Goal: Task Accomplishment & Management: Manage account settings

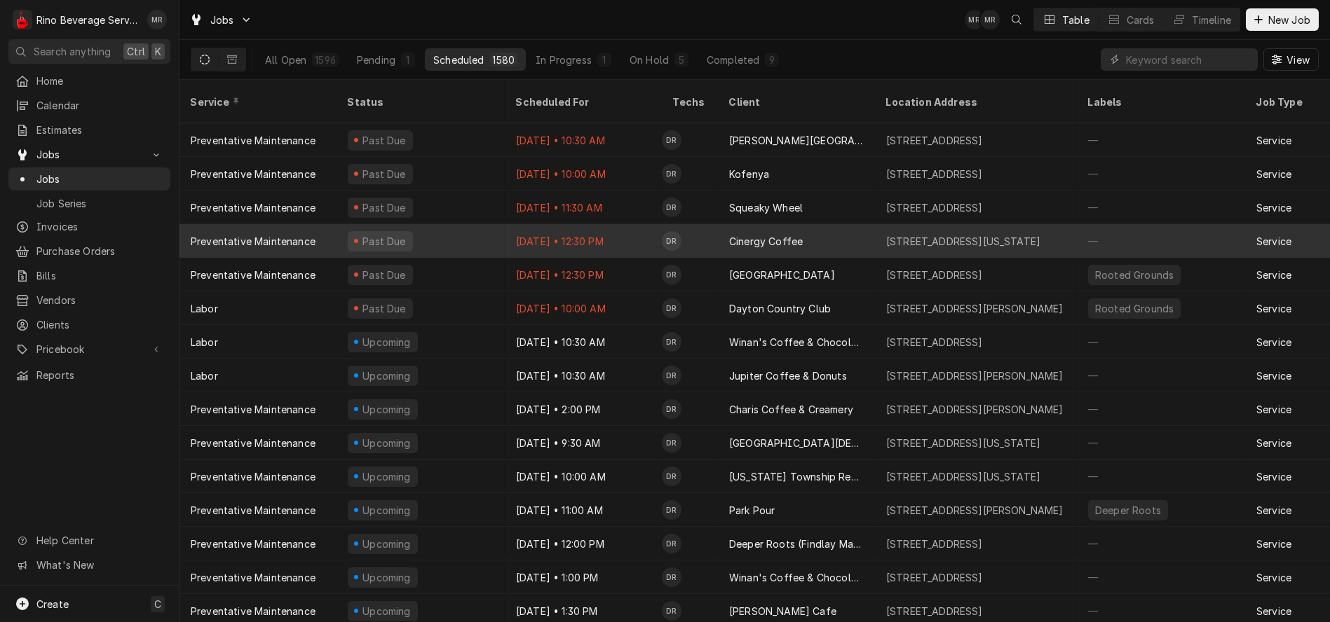
click at [497, 224] on div "Past Due" at bounding box center [420, 241] width 168 height 34
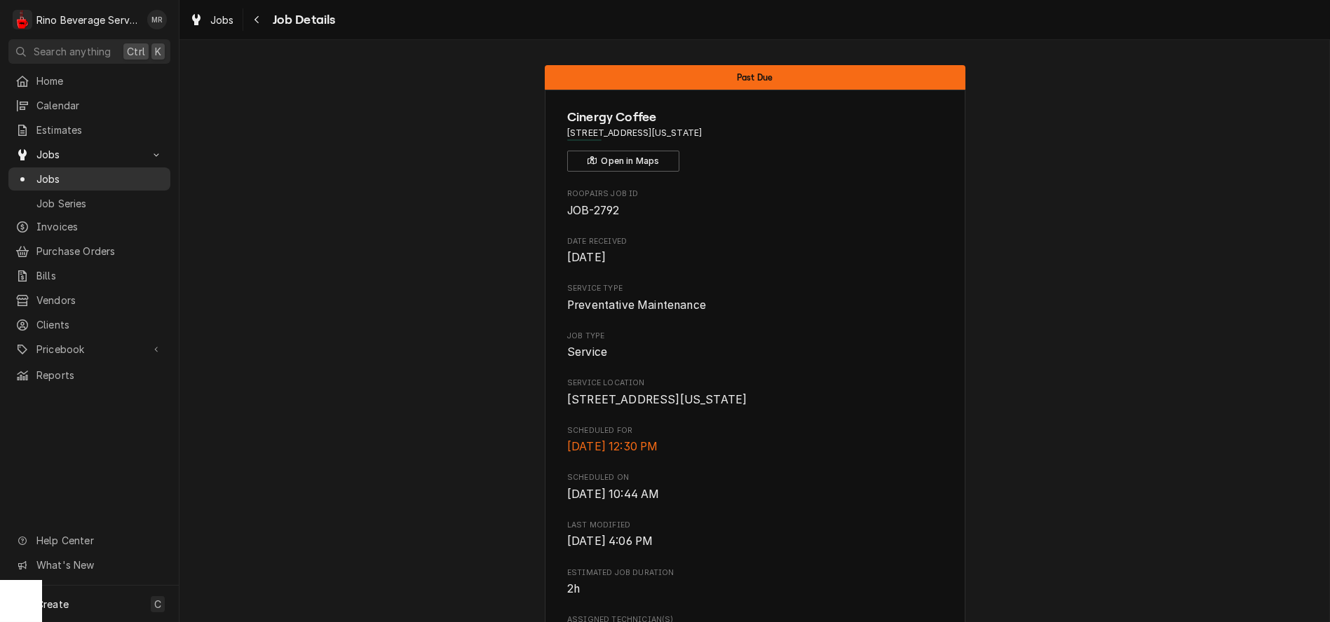
click at [86, 181] on div "Jobs" at bounding box center [89, 179] width 156 height 18
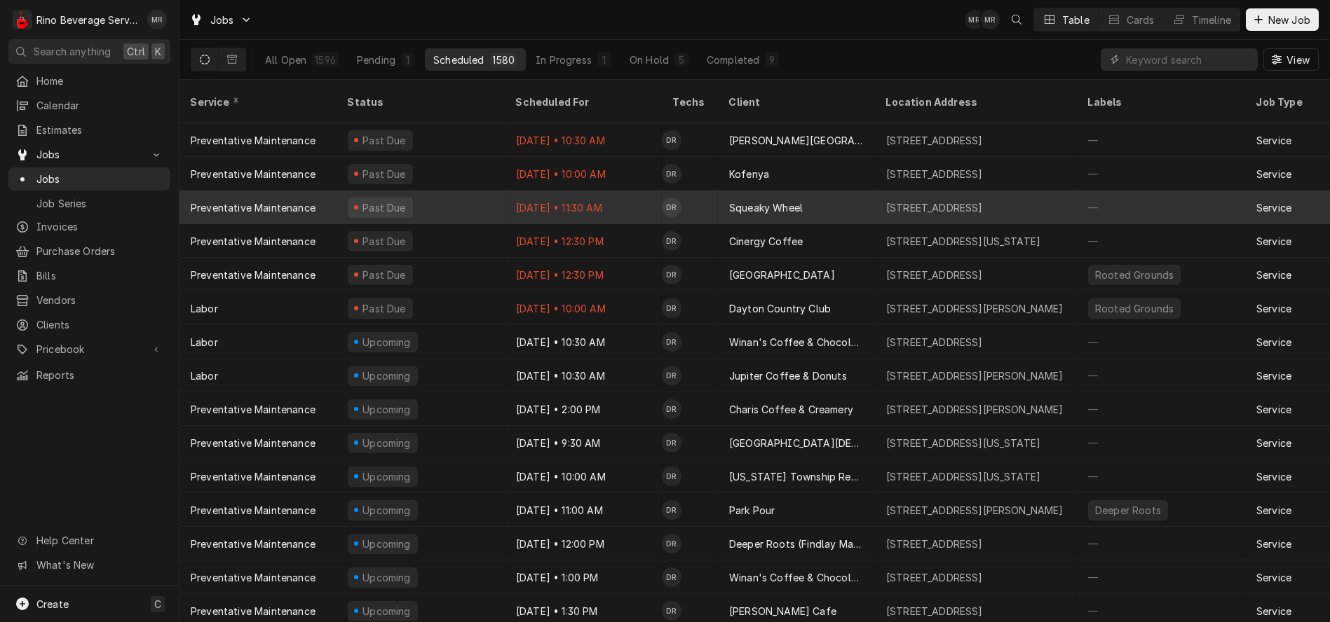
click at [823, 191] on div "Squeaky Wheel" at bounding box center [796, 208] width 157 height 34
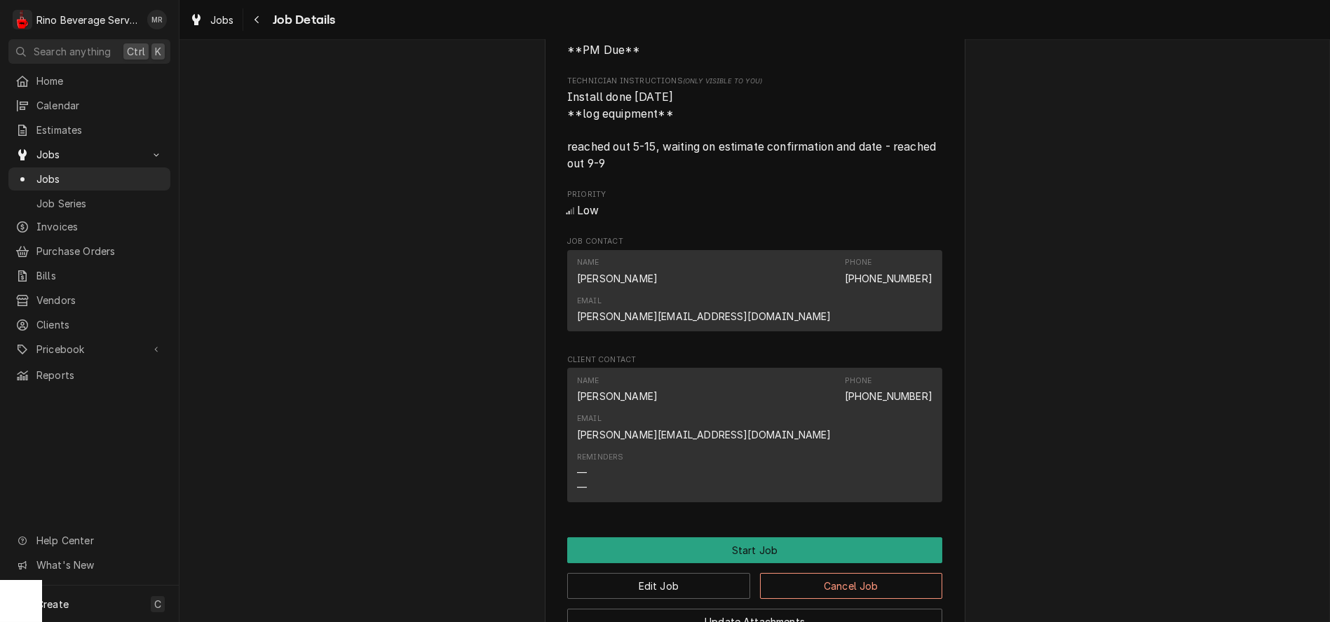
scroll to position [779, 0]
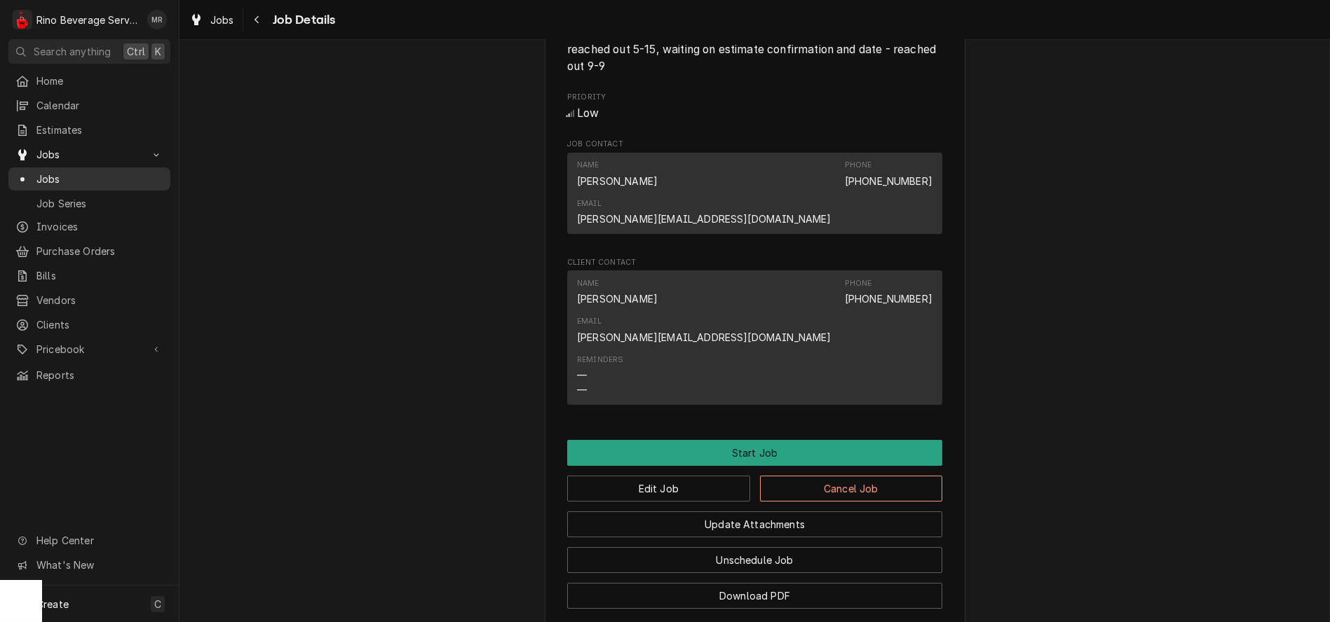
click at [95, 172] on span "Jobs" at bounding box center [99, 179] width 127 height 15
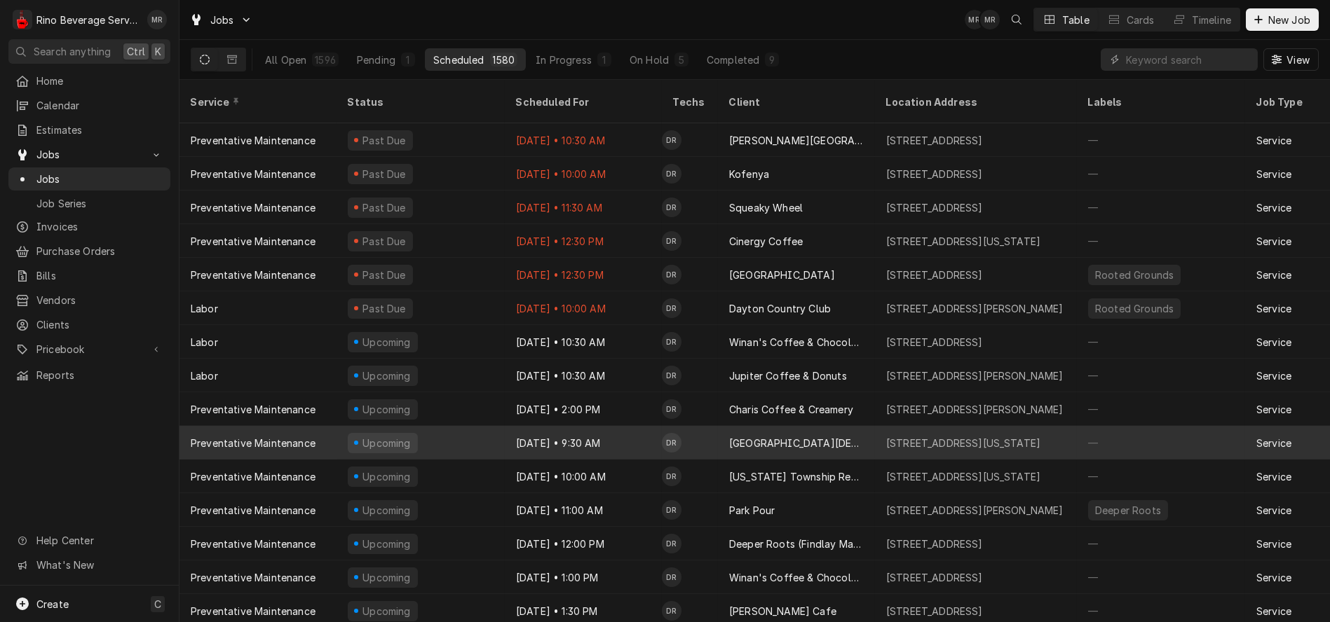
click at [707, 431] on td "DR" at bounding box center [690, 443] width 56 height 34
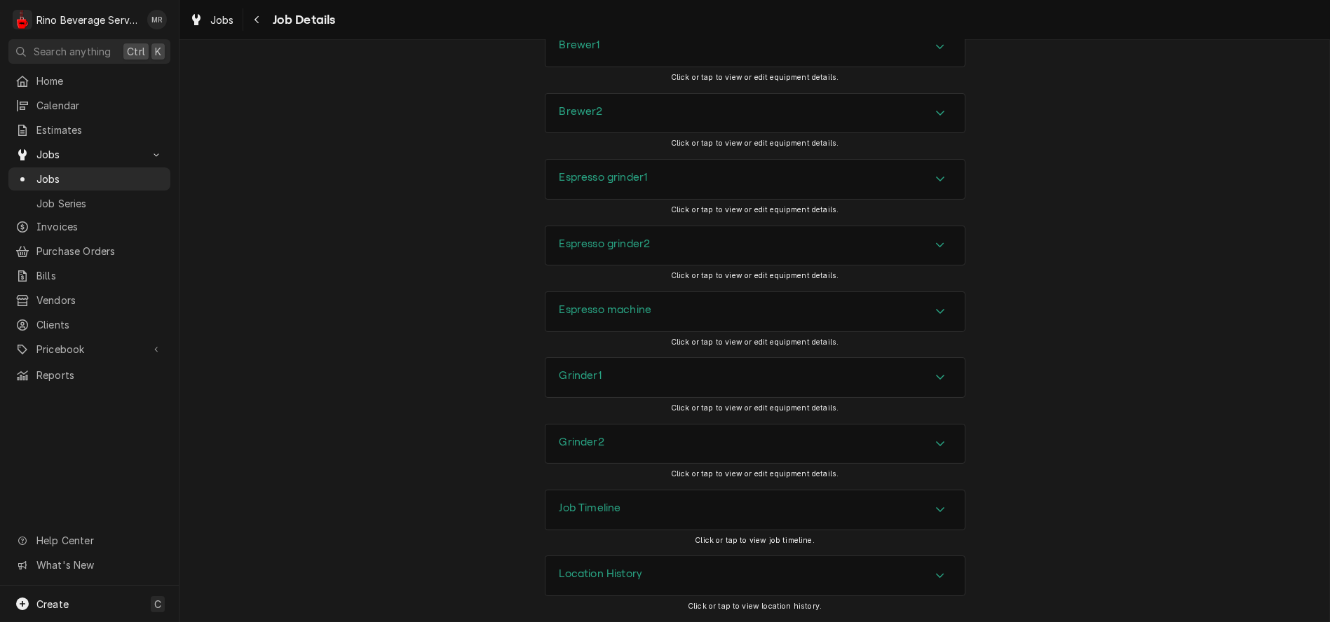
scroll to position [1410, 0]
click at [644, 570] on div "Location History" at bounding box center [754, 576] width 419 height 39
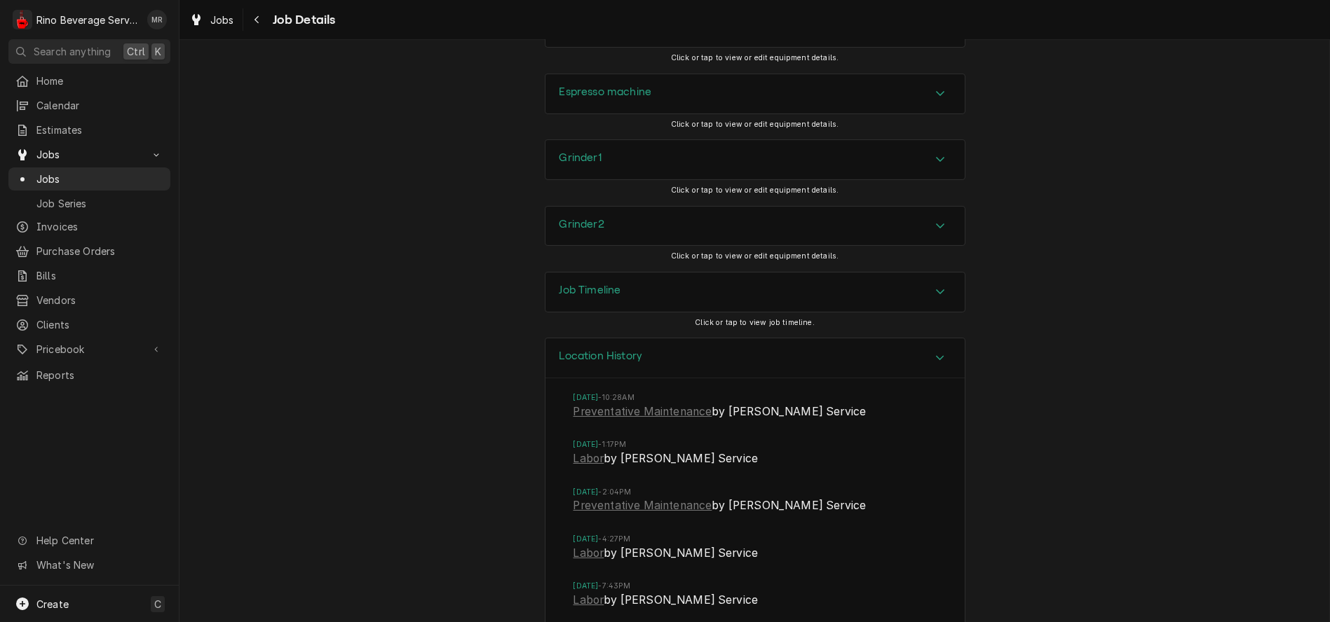
scroll to position [1644, 0]
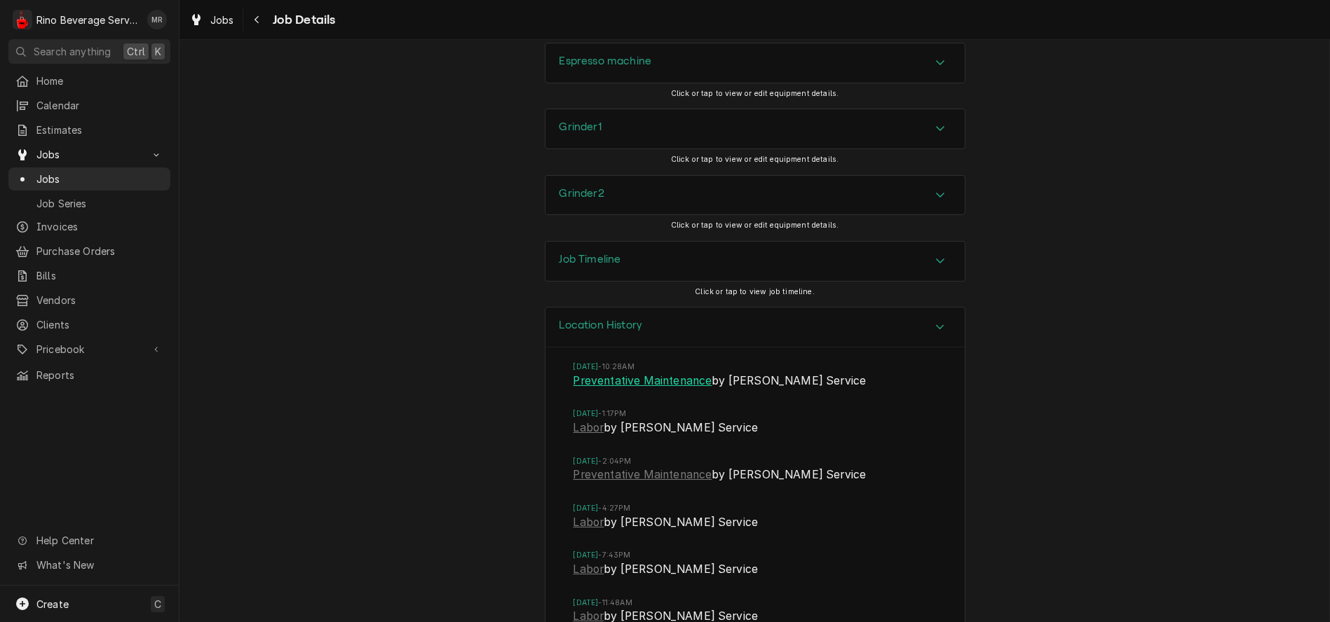
click at [622, 390] on link "Preventative Maintenance" at bounding box center [642, 381] width 139 height 17
click at [68, 173] on span "Jobs" at bounding box center [99, 179] width 127 height 15
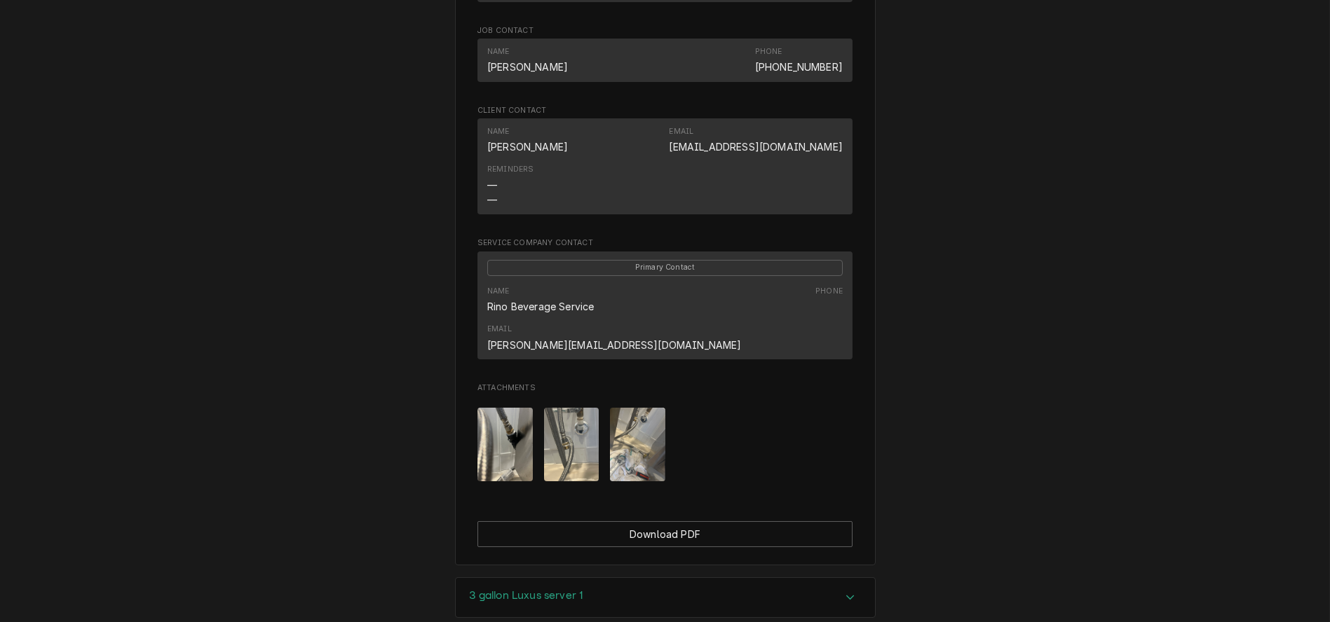
scroll to position [779, 0]
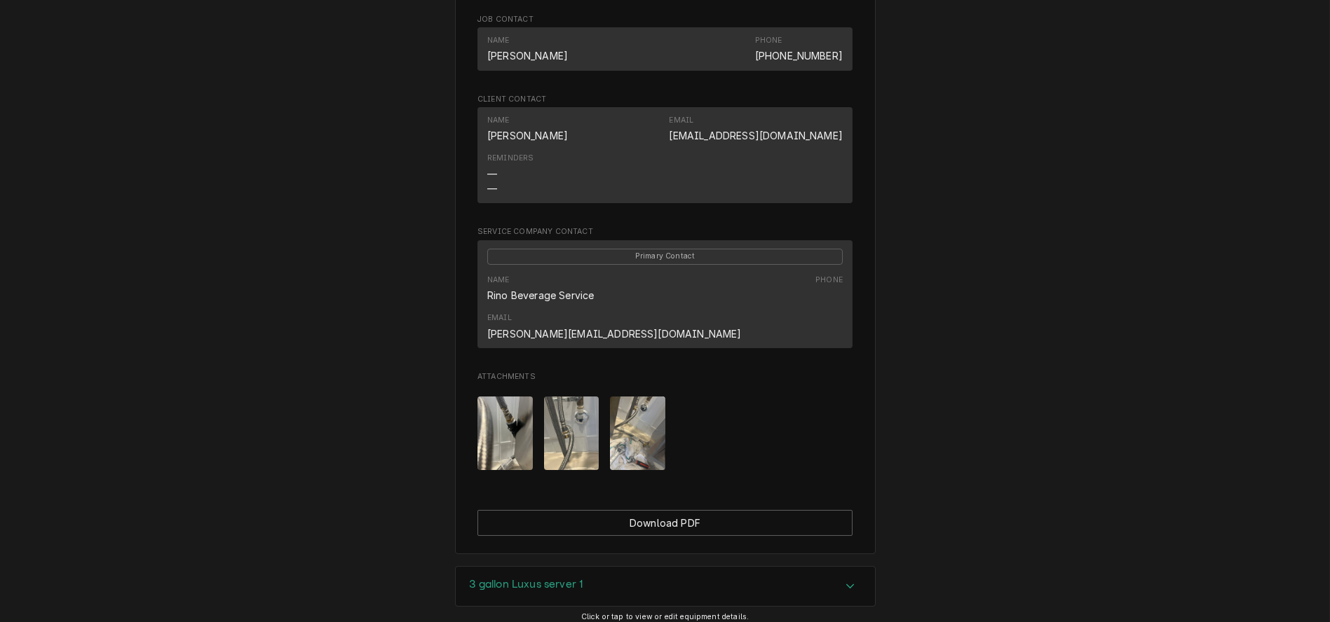
click at [557, 404] on img "Attachments" at bounding box center [571, 434] width 55 height 74
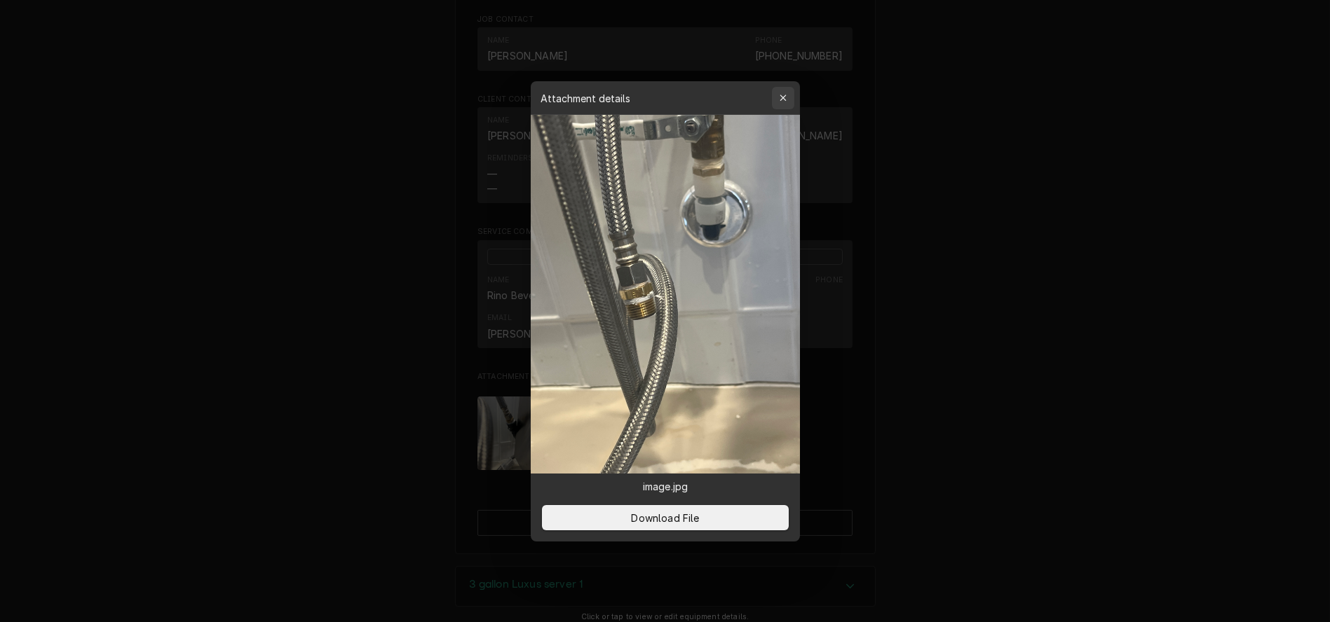
click at [777, 99] on div "button" at bounding box center [783, 98] width 14 height 14
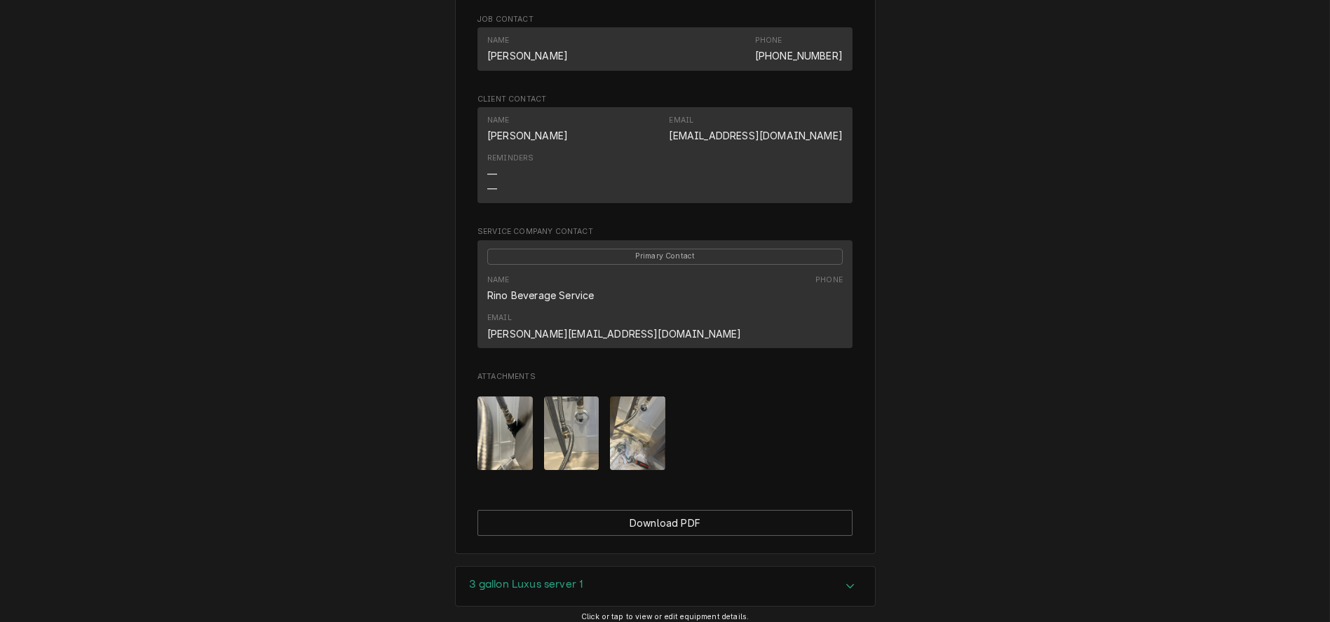
click at [512, 414] on img "Attachments" at bounding box center [504, 434] width 55 height 74
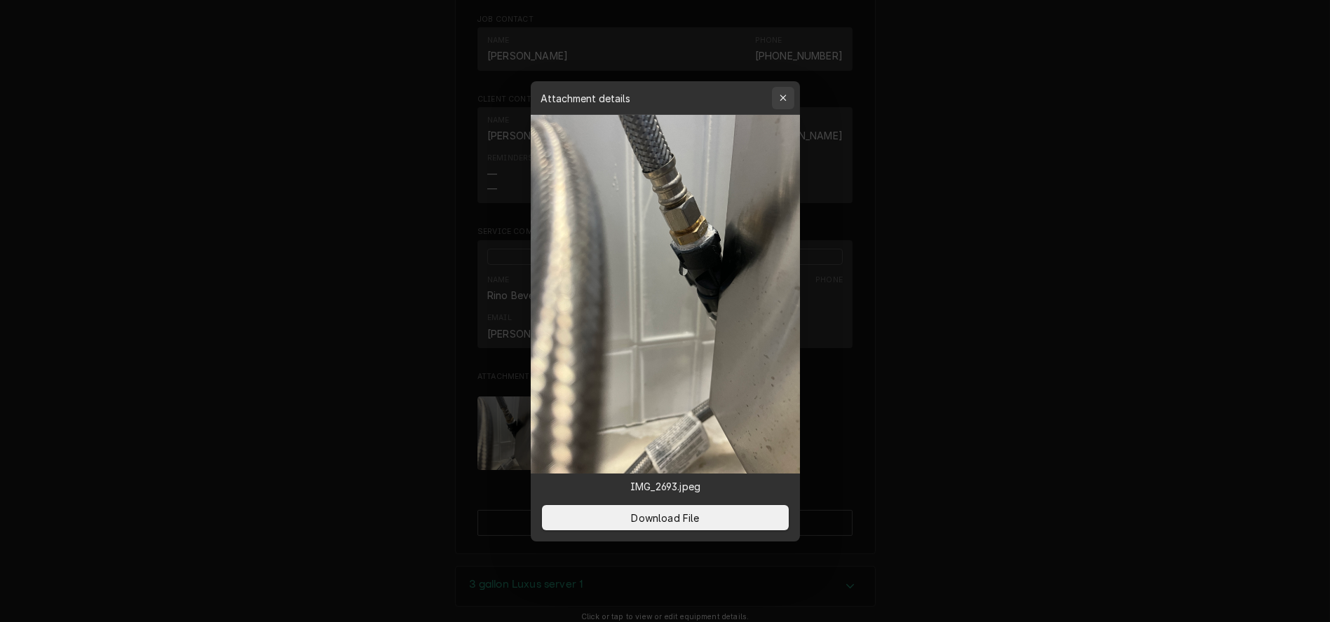
click at [779, 97] on icon "button" at bounding box center [783, 98] width 8 height 10
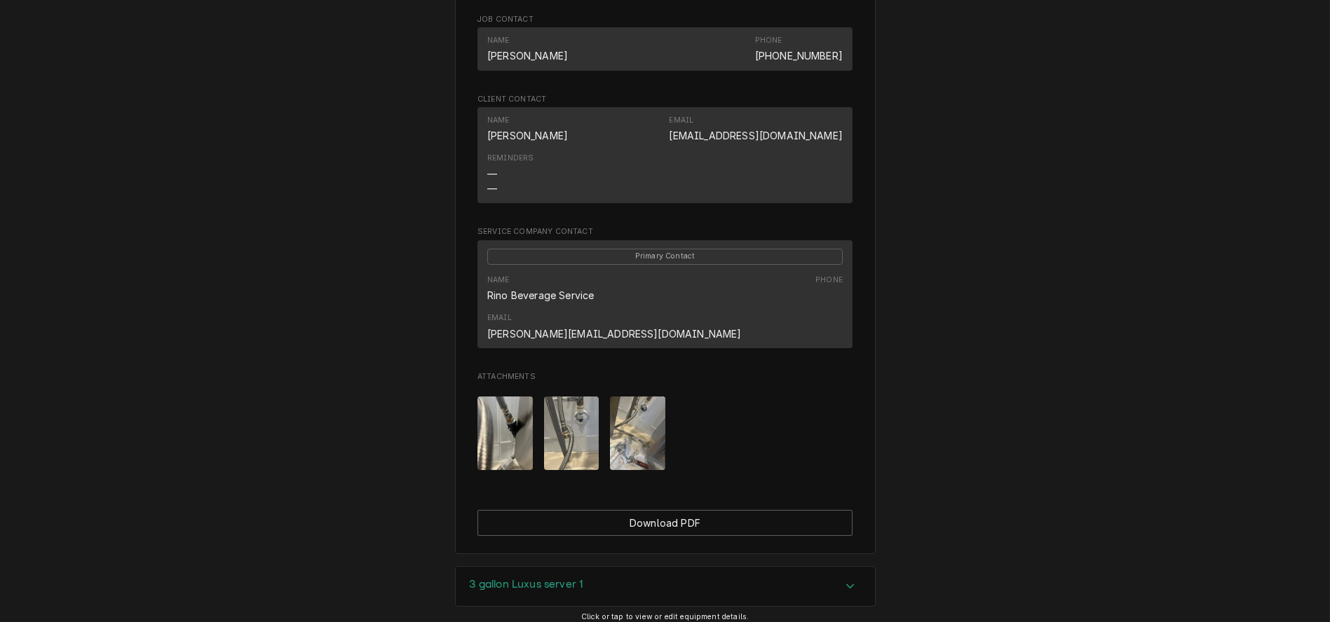
click at [632, 417] on img "Attachments" at bounding box center [637, 434] width 55 height 74
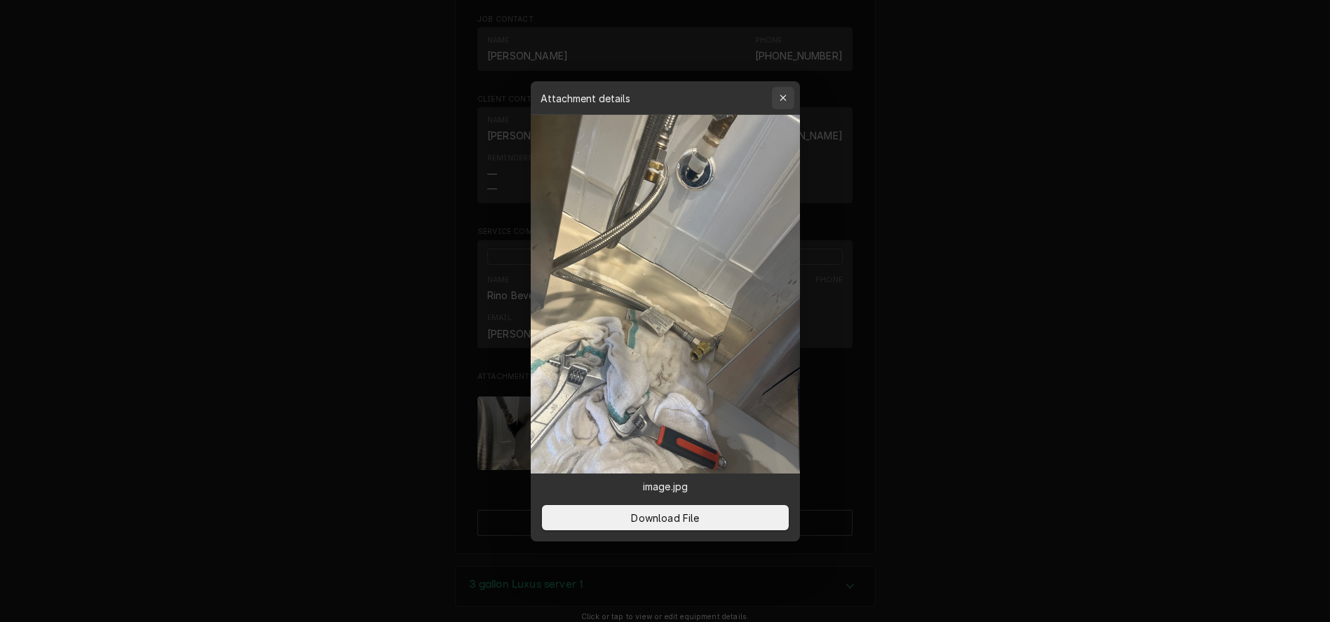
click at [782, 95] on icon "button" at bounding box center [783, 98] width 8 height 10
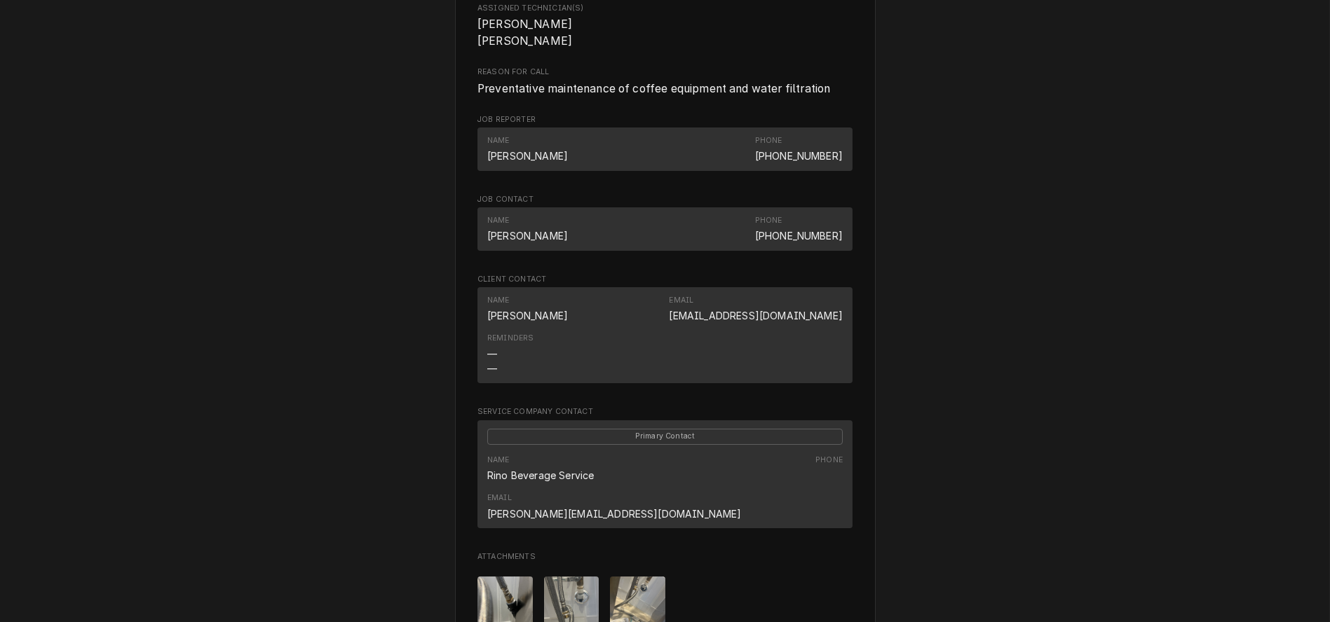
scroll to position [622, 0]
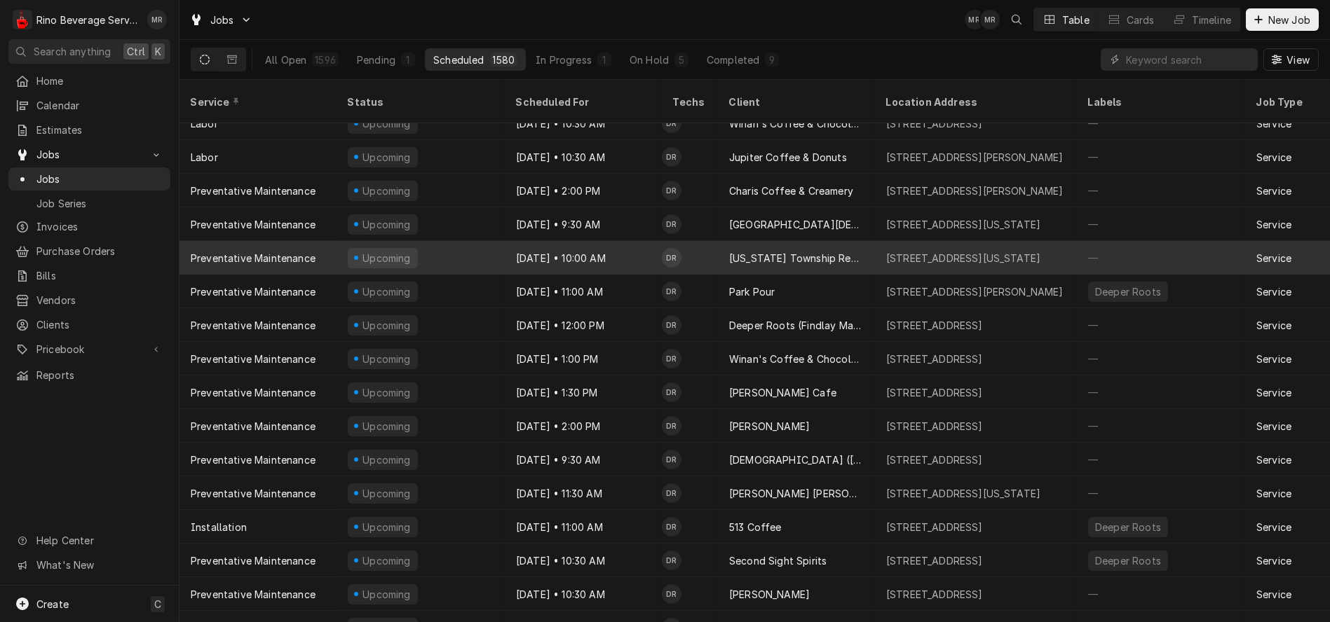
scroll to position [268, 0]
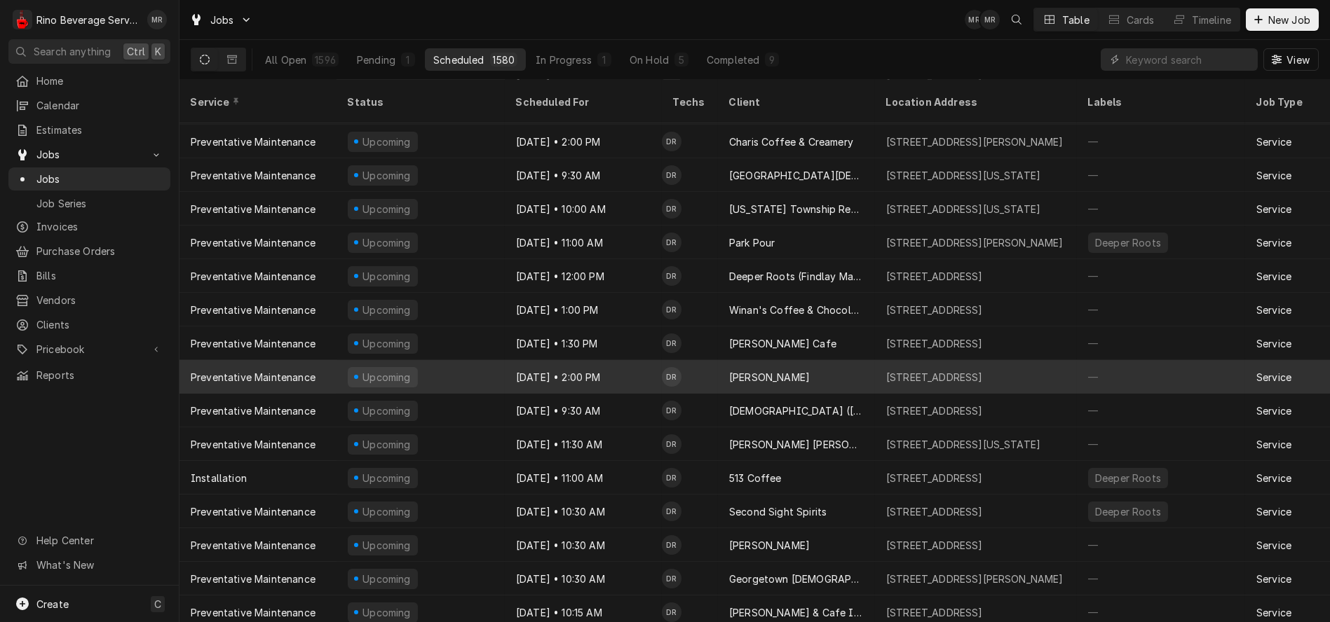
drag, startPoint x: 634, startPoint y: 357, endPoint x: 270, endPoint y: 360, distance: 364.5
click at [270, 370] on div "Preventative Maintenance" at bounding box center [253, 377] width 125 height 15
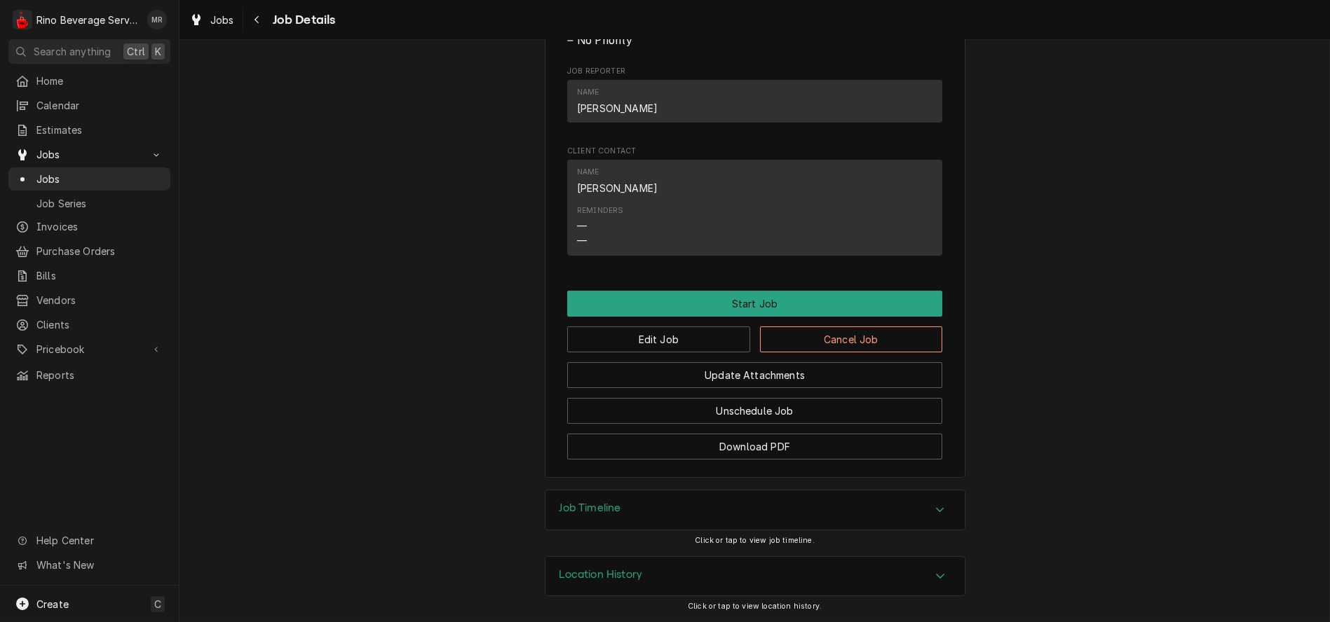
scroll to position [725, 0]
click at [801, 343] on button "Cancel Job" at bounding box center [851, 340] width 183 height 26
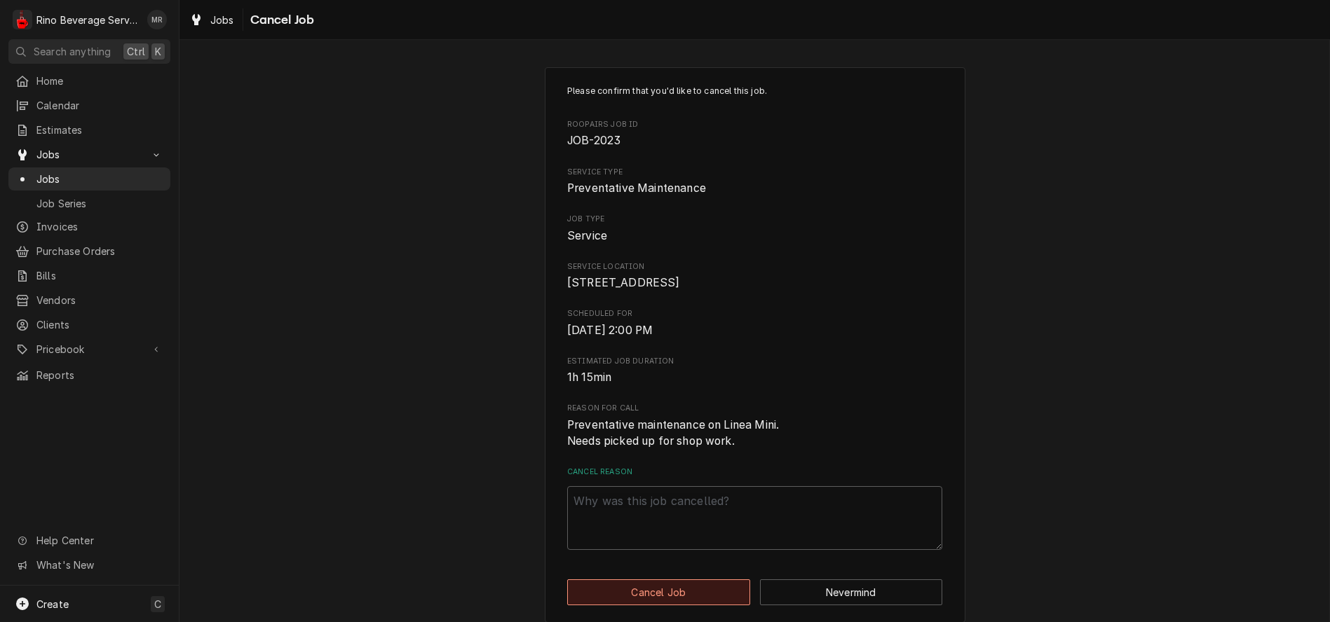
click at [695, 606] on button "Cancel Job" at bounding box center [658, 593] width 183 height 26
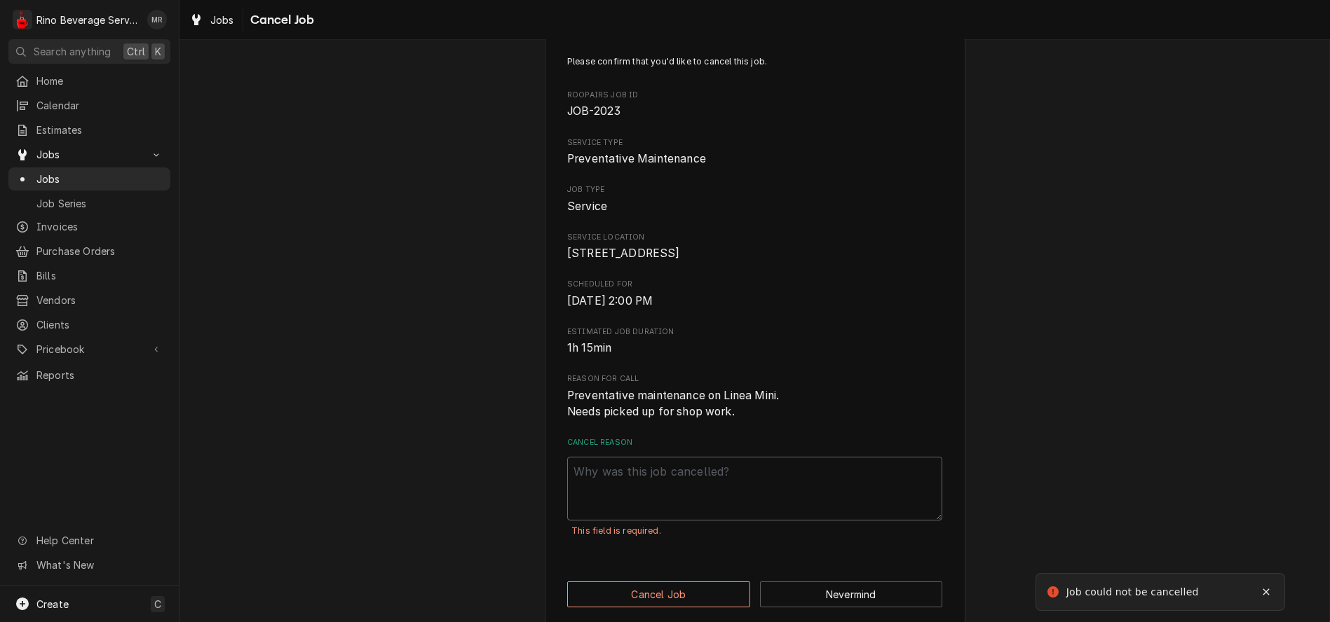
click at [627, 491] on textarea "Cancel Reason" at bounding box center [754, 489] width 375 height 64
type textarea "x"
type textarea "h"
type textarea "x"
type textarea "ho"
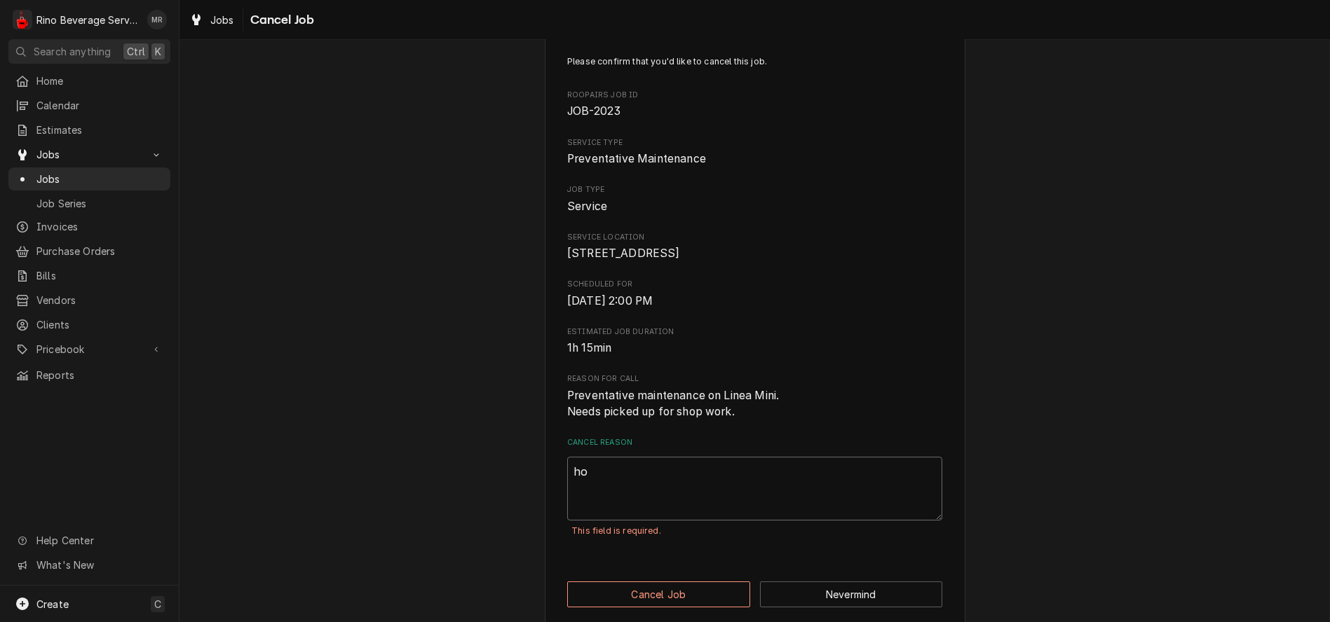
type textarea "x"
type textarea "hom"
type textarea "x"
type textarea "home"
type textarea "x"
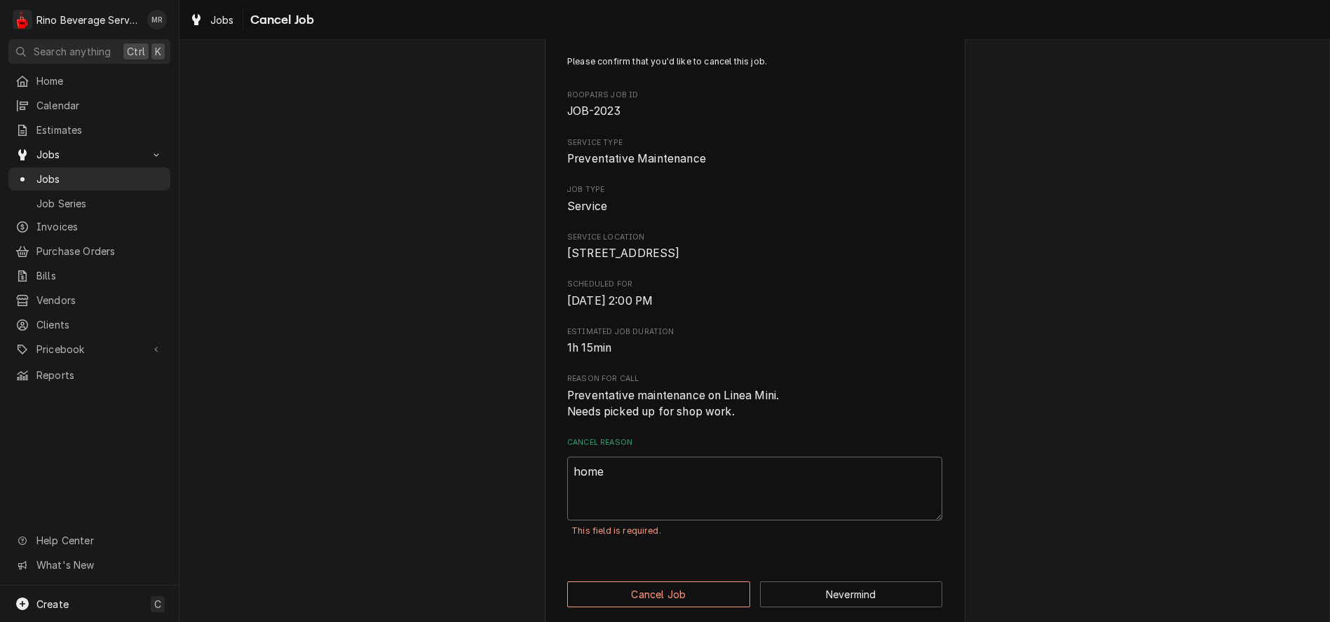
type textarea "home"
type textarea "x"
type textarea "home m"
type textarea "x"
type textarea "home ma"
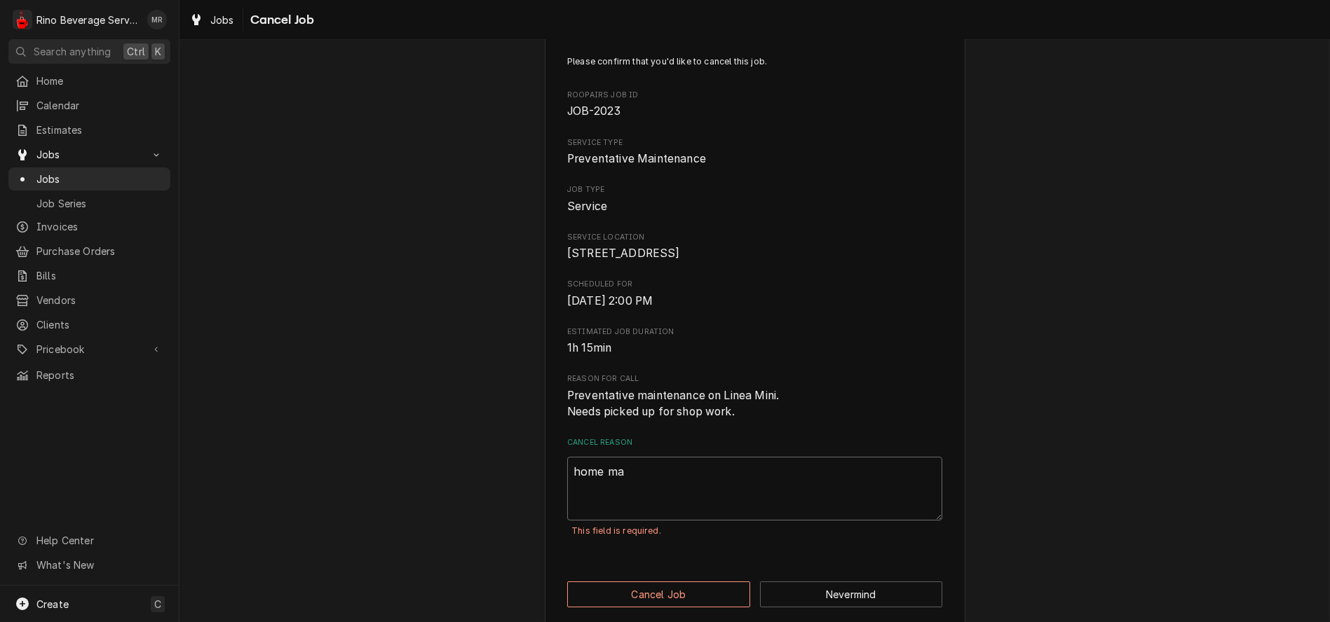
type textarea "x"
type textarea "home mac"
type textarea "x"
type textarea "home mach"
type textarea "x"
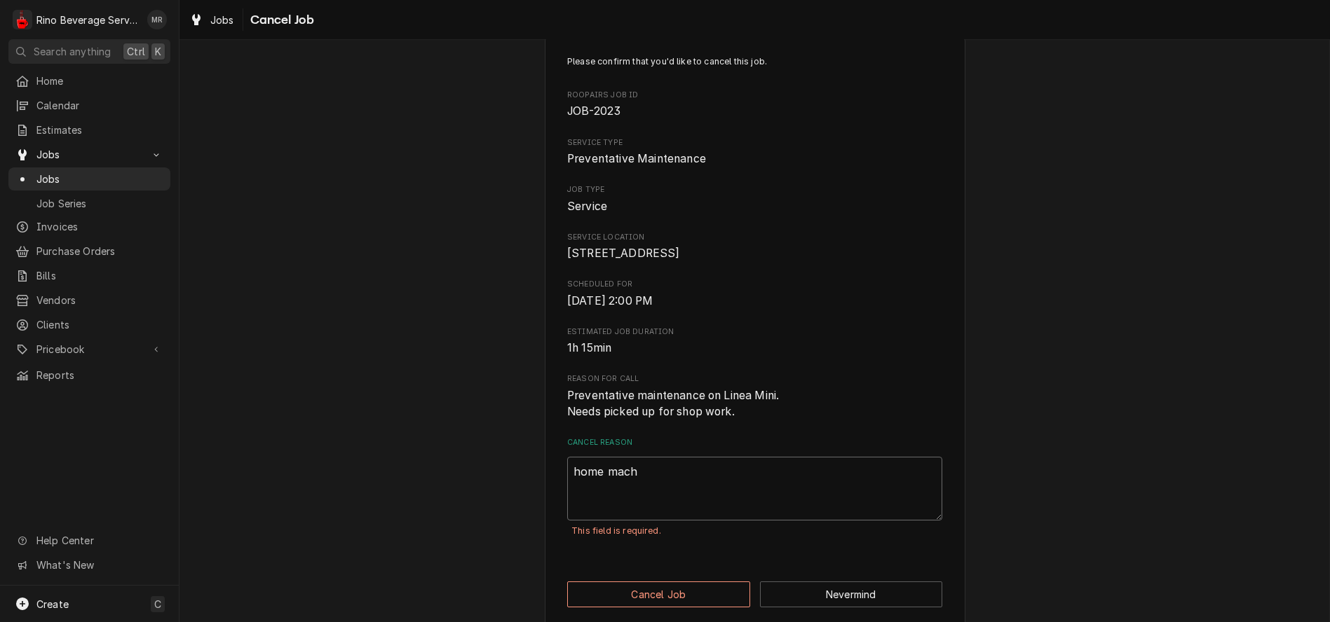
type textarea "home machi"
type textarea "x"
type textarea "home machin"
type textarea "x"
type textarea "home machine"
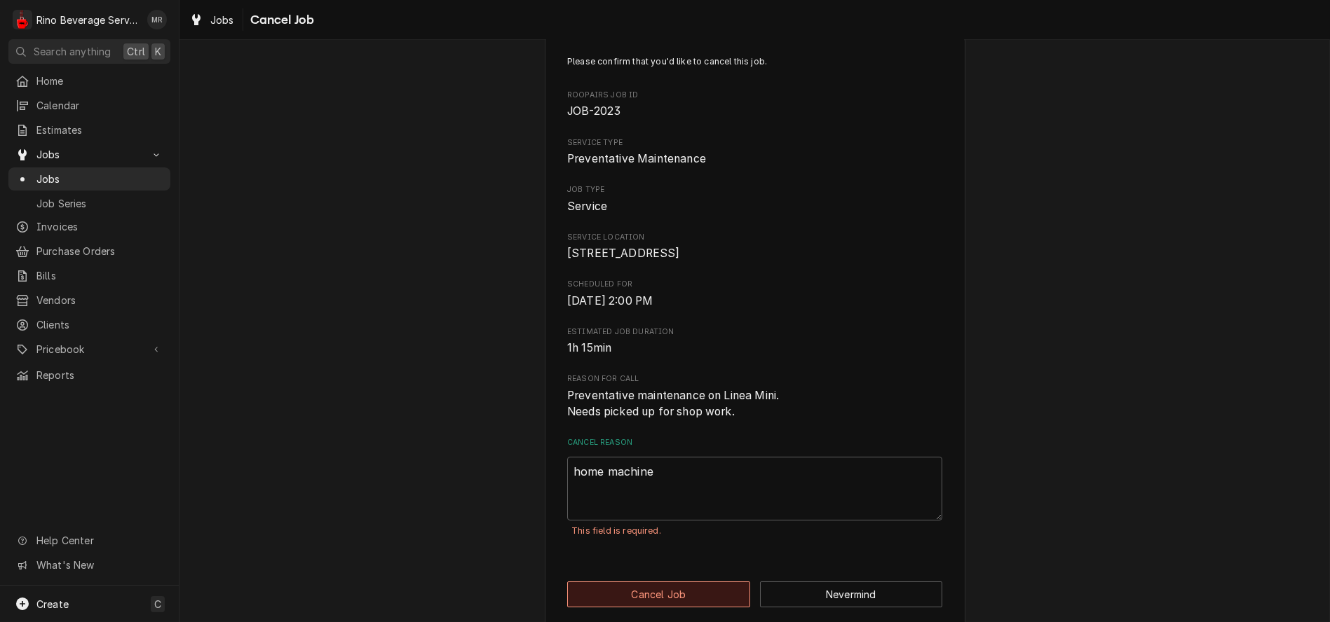
click at [639, 606] on button "Cancel Job" at bounding box center [658, 595] width 183 height 26
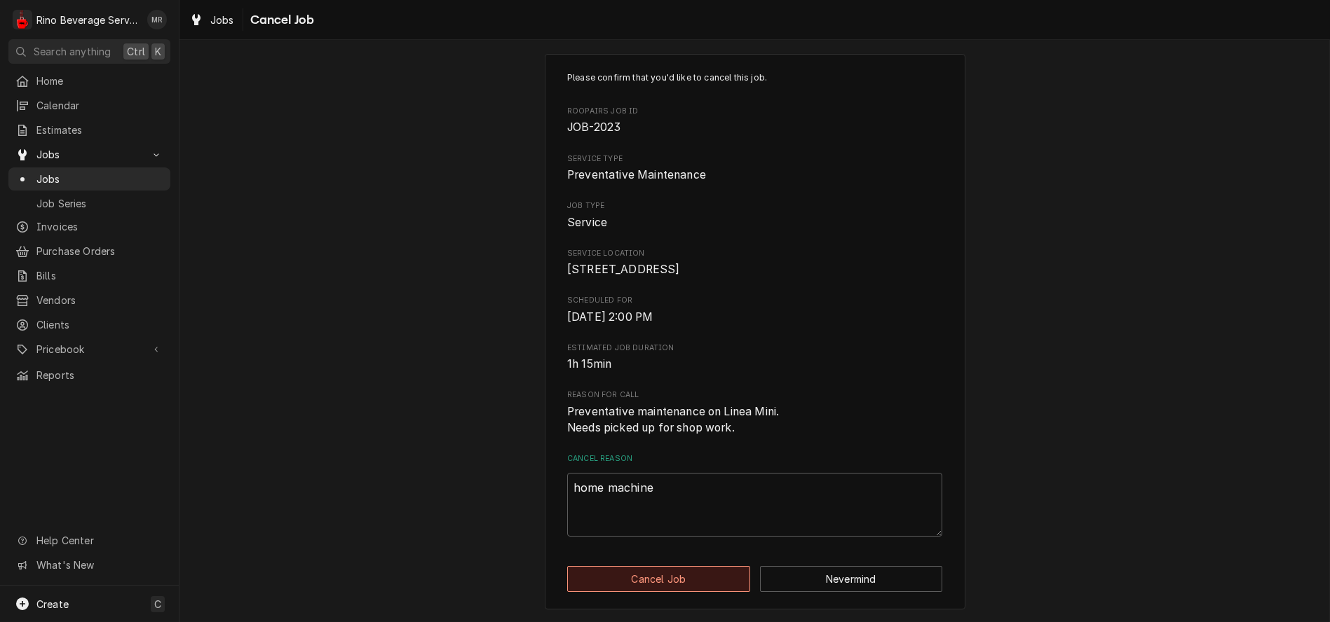
type textarea "x"
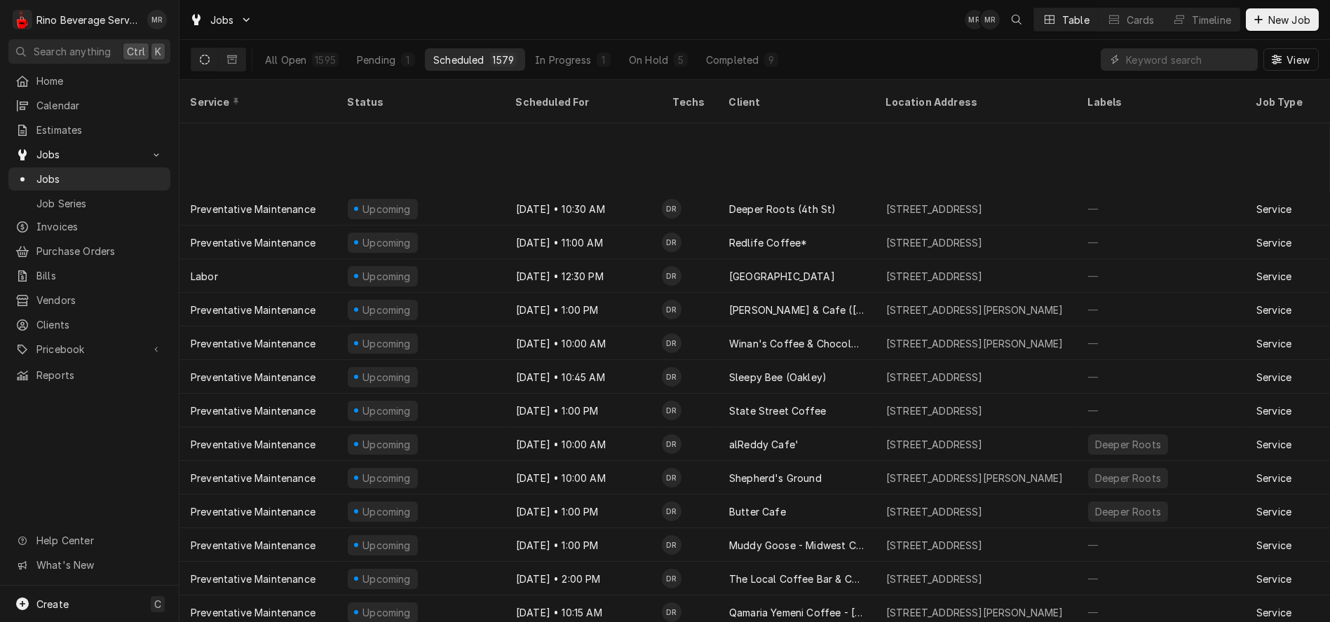
scroll to position [806, 0]
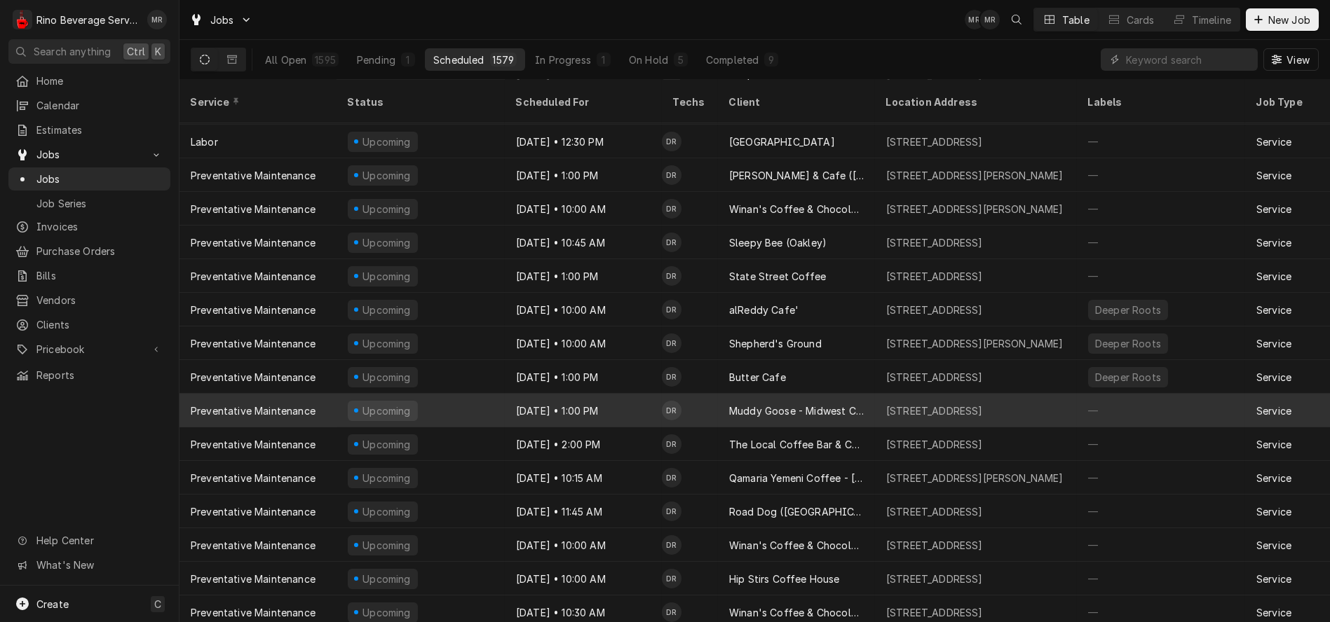
click at [632, 397] on div "[DATE] • 1:00 PM" at bounding box center [583, 411] width 157 height 34
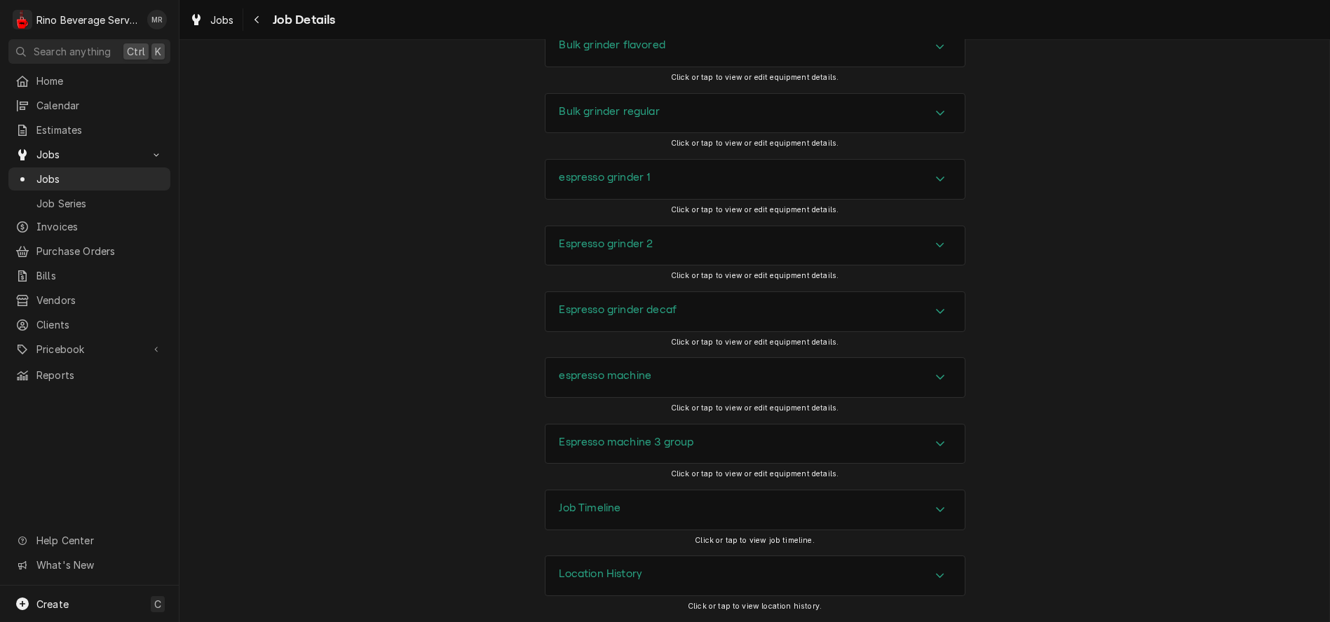
scroll to position [1492, 0]
click at [625, 579] on h3 "Location History" at bounding box center [600, 574] width 83 height 13
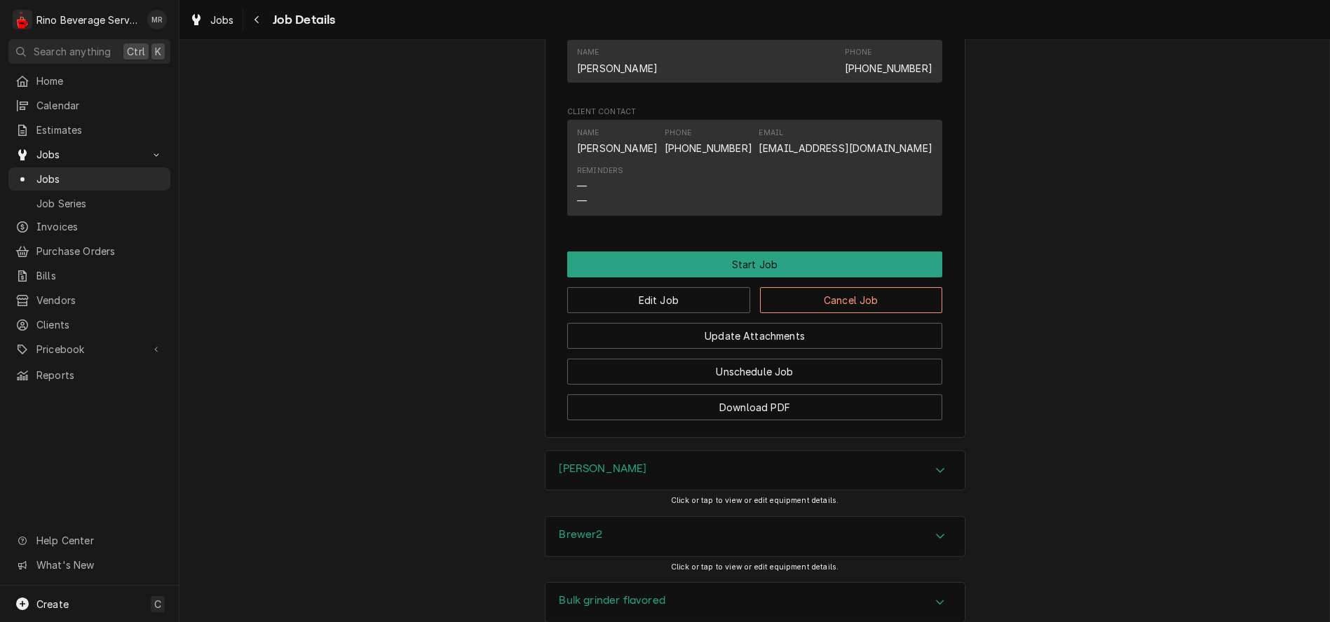
scroll to position [934, 0]
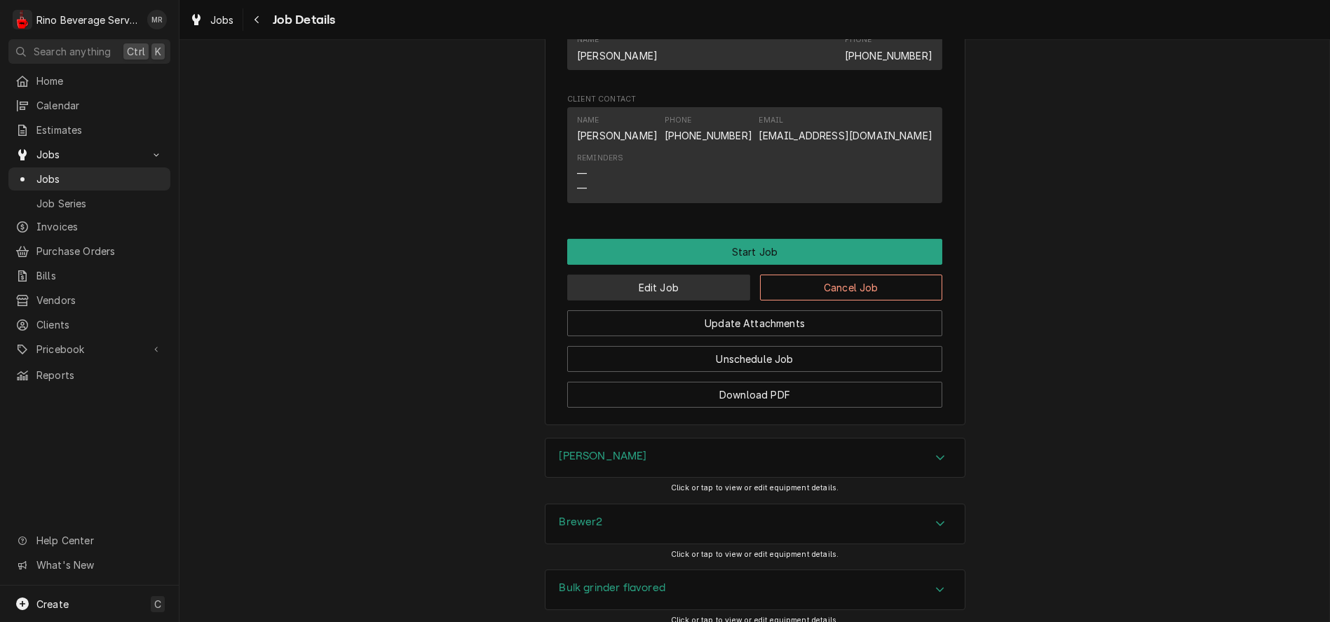
click at [629, 301] on button "Edit Job" at bounding box center [658, 288] width 183 height 26
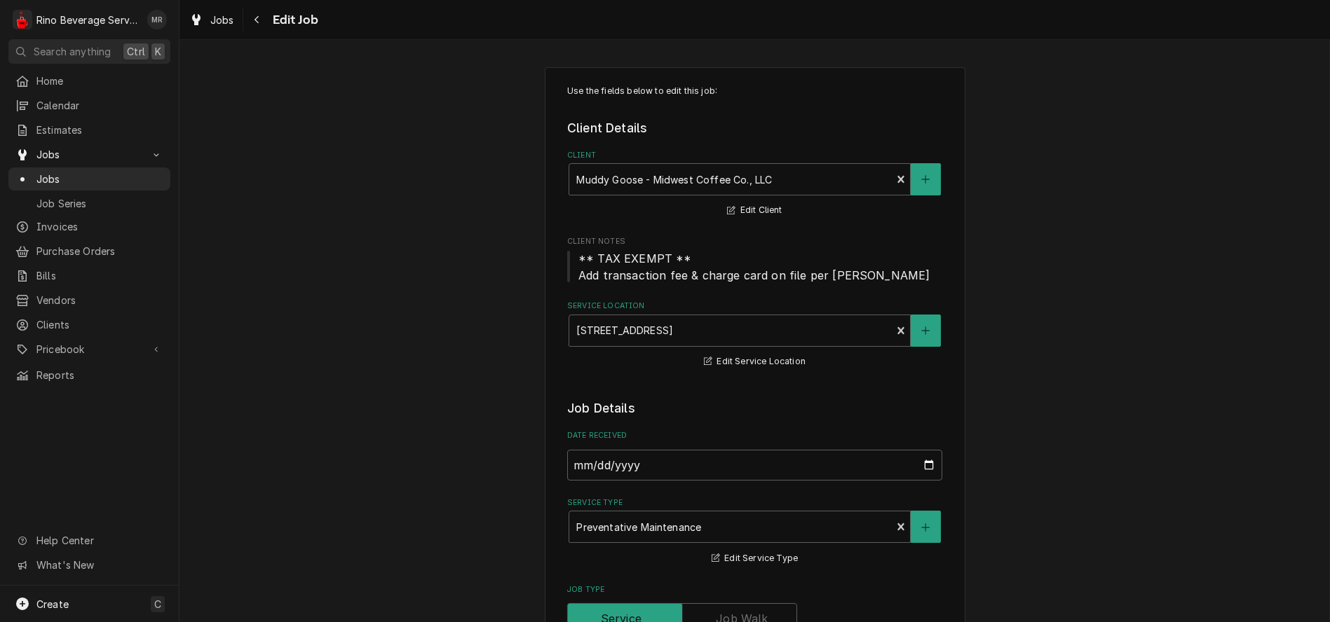
type textarea "x"
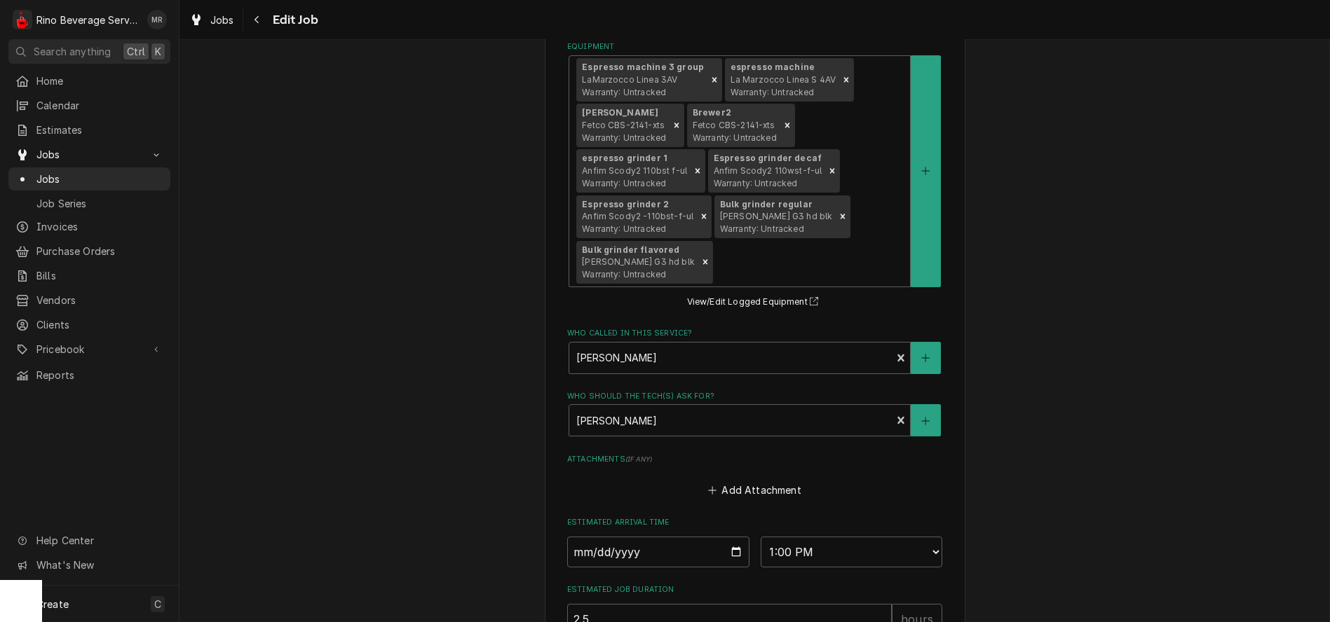
scroll to position [1090, 0]
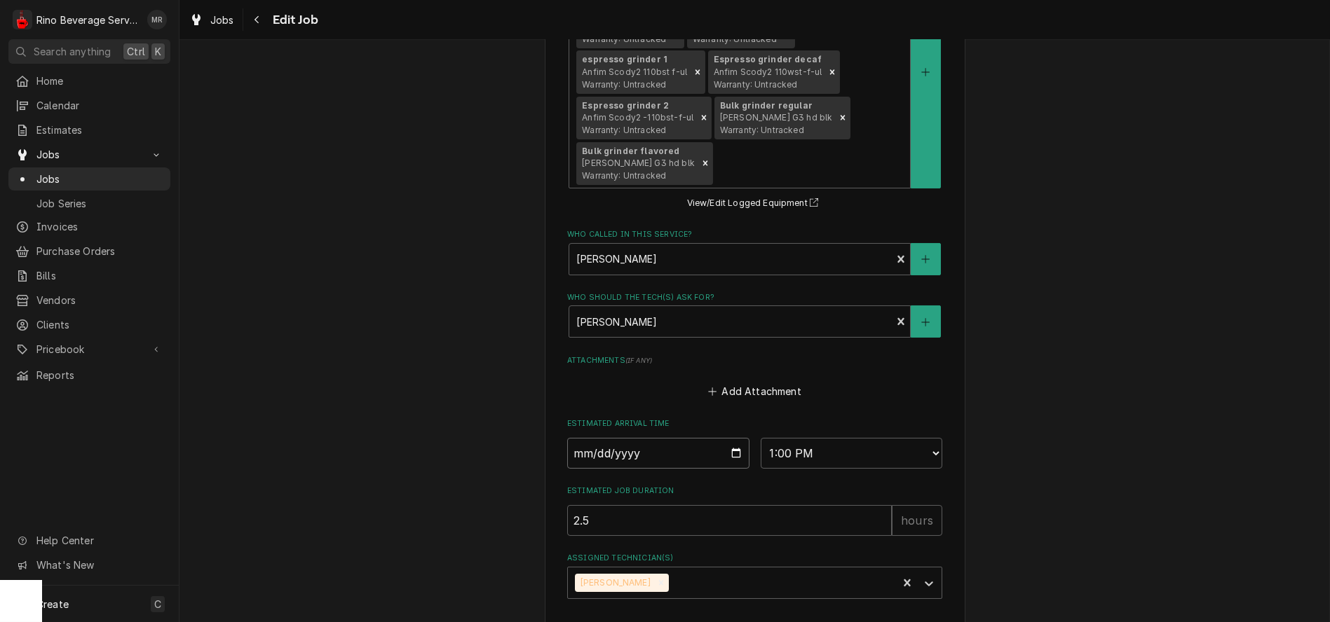
click at [727, 457] on input "[DATE]" at bounding box center [658, 453] width 182 height 31
type input "[DATE]"
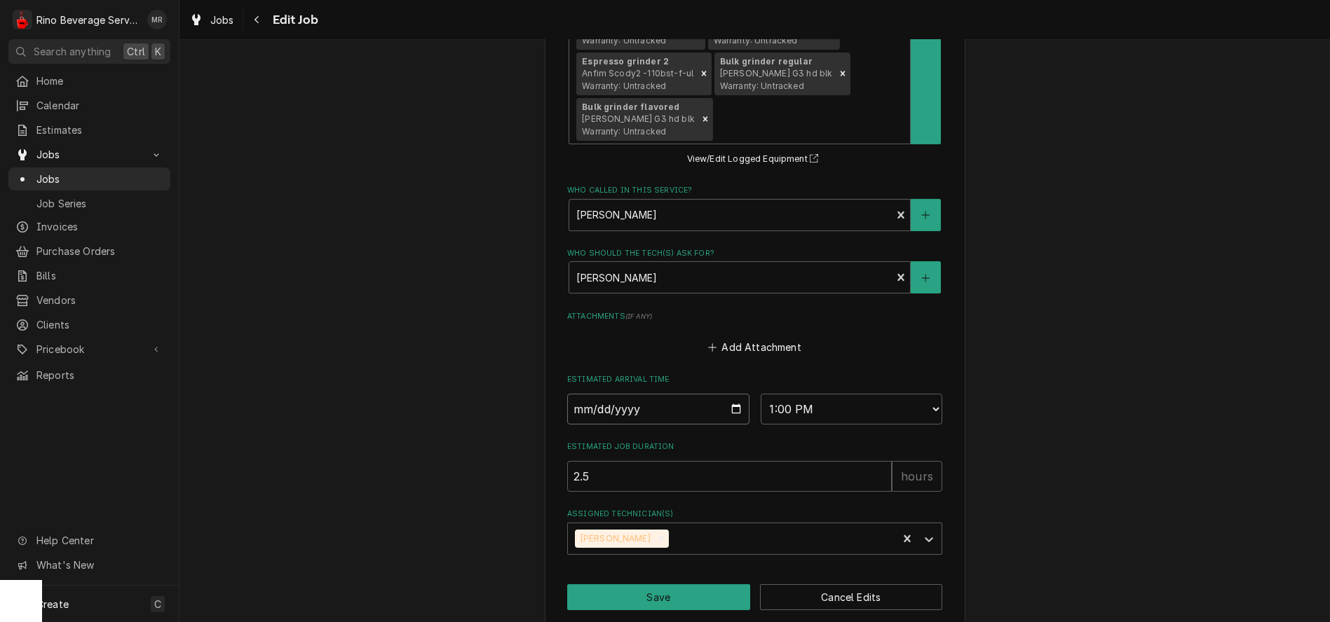
scroll to position [1157, 0]
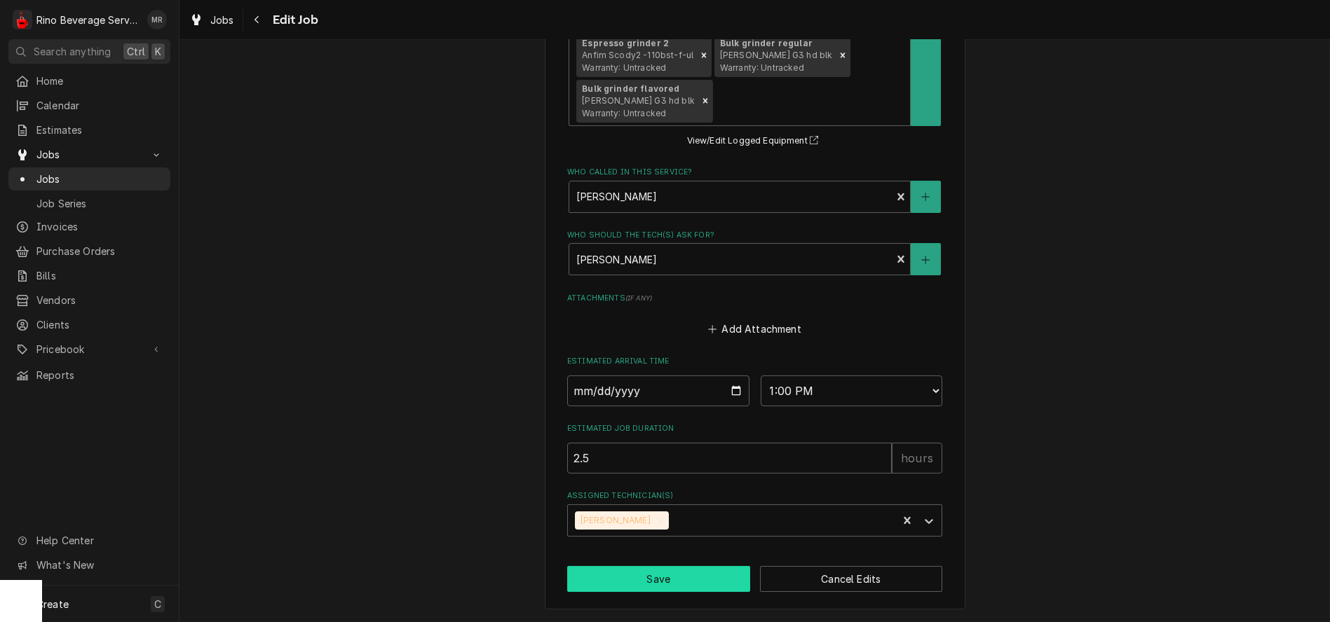
click at [635, 580] on button "Save" at bounding box center [658, 579] width 183 height 26
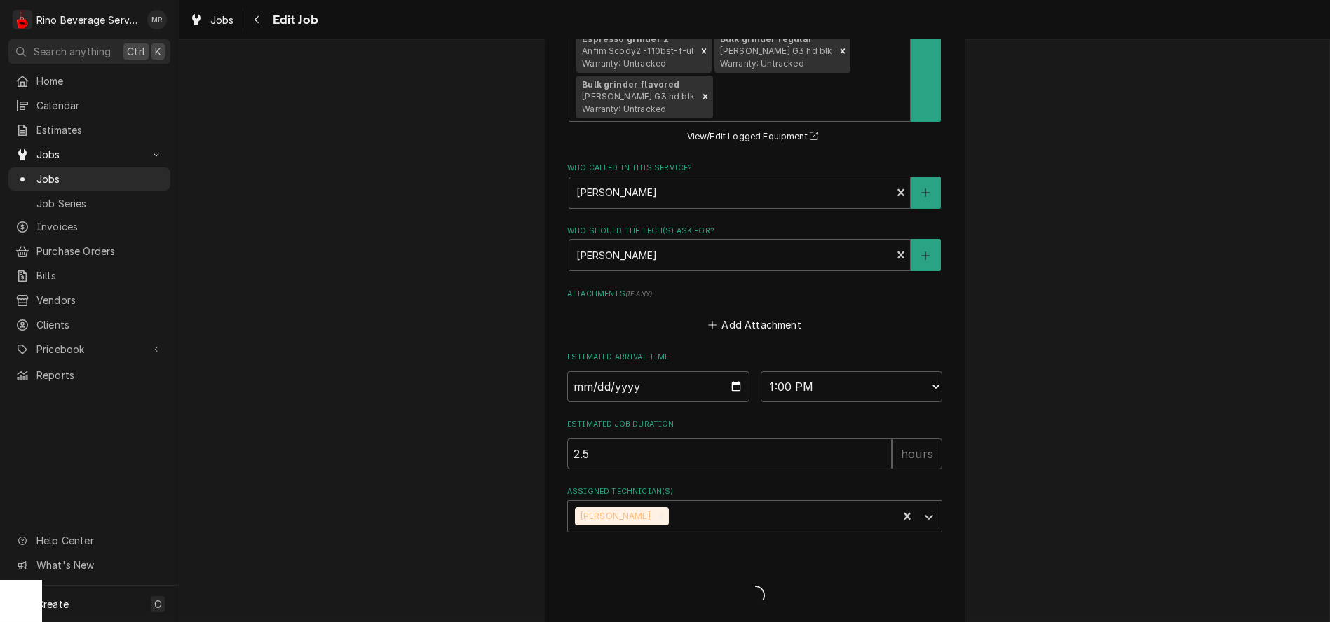
type textarea "x"
